Goal: Information Seeking & Learning: Find specific page/section

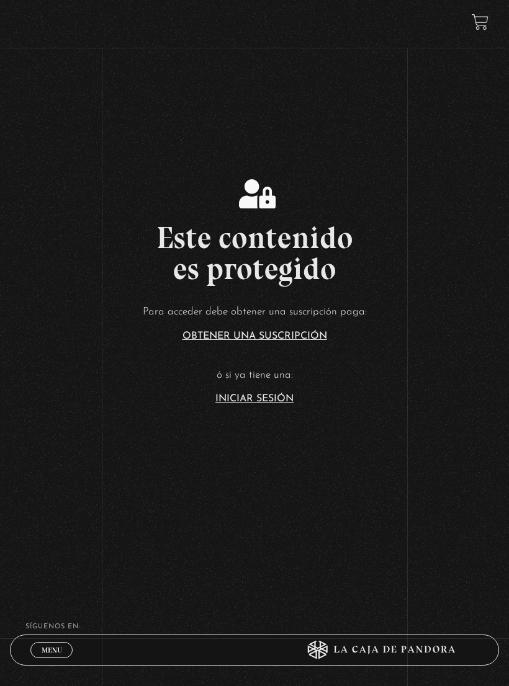
click at [283, 399] on article "Para acceder debe obtener una suscripción paga: Obtener una suscripción ó si ya…" at bounding box center [254, 353] width 509 height 101
click at [249, 404] on link "Iniciar Sesión" at bounding box center [254, 399] width 78 height 10
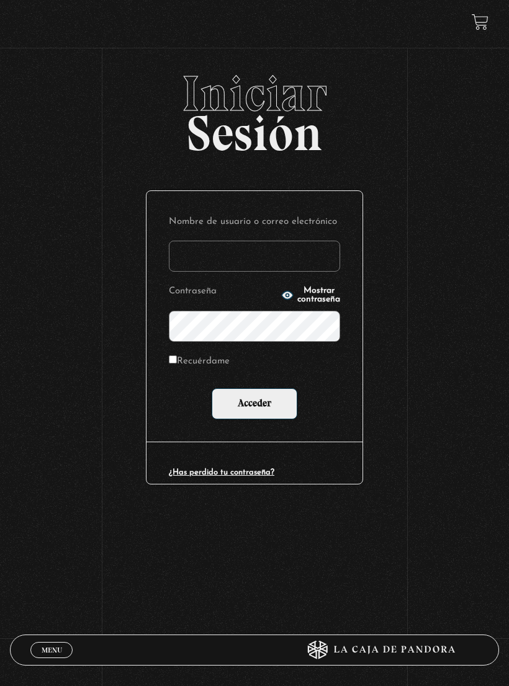
type input "[EMAIL_ADDRESS][DOMAIN_NAME]"
click at [254, 404] on input "Acceder" at bounding box center [254, 403] width 86 height 31
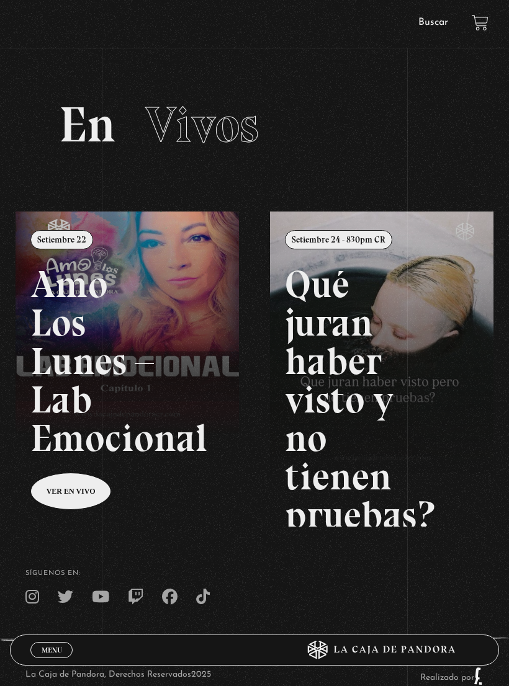
click at [440, 26] on link "Buscar" at bounding box center [433, 22] width 30 height 10
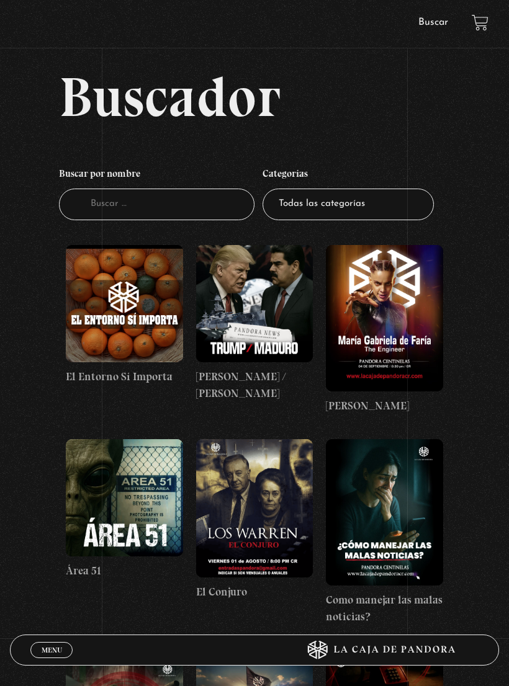
click at [381, 198] on select "Todas las categorías 11:11 Humanitario (1) Amo los Lunes (3) Análisis de series…" at bounding box center [347, 205] width 171 height 32
select select "centinelas"
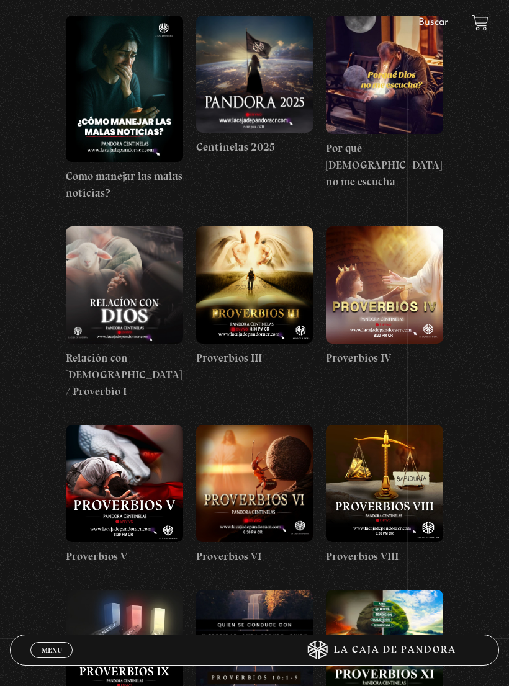
scroll to position [229, 0]
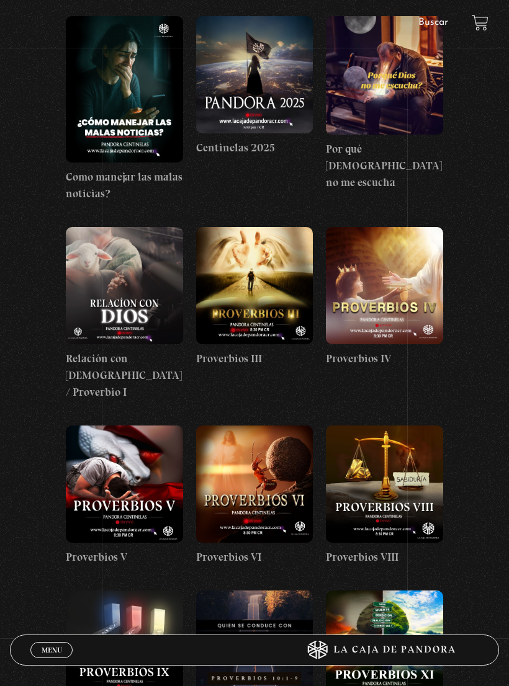
click at [283, 288] on figure at bounding box center [254, 285] width 117 height 117
